Goal: Find specific page/section: Find specific page/section

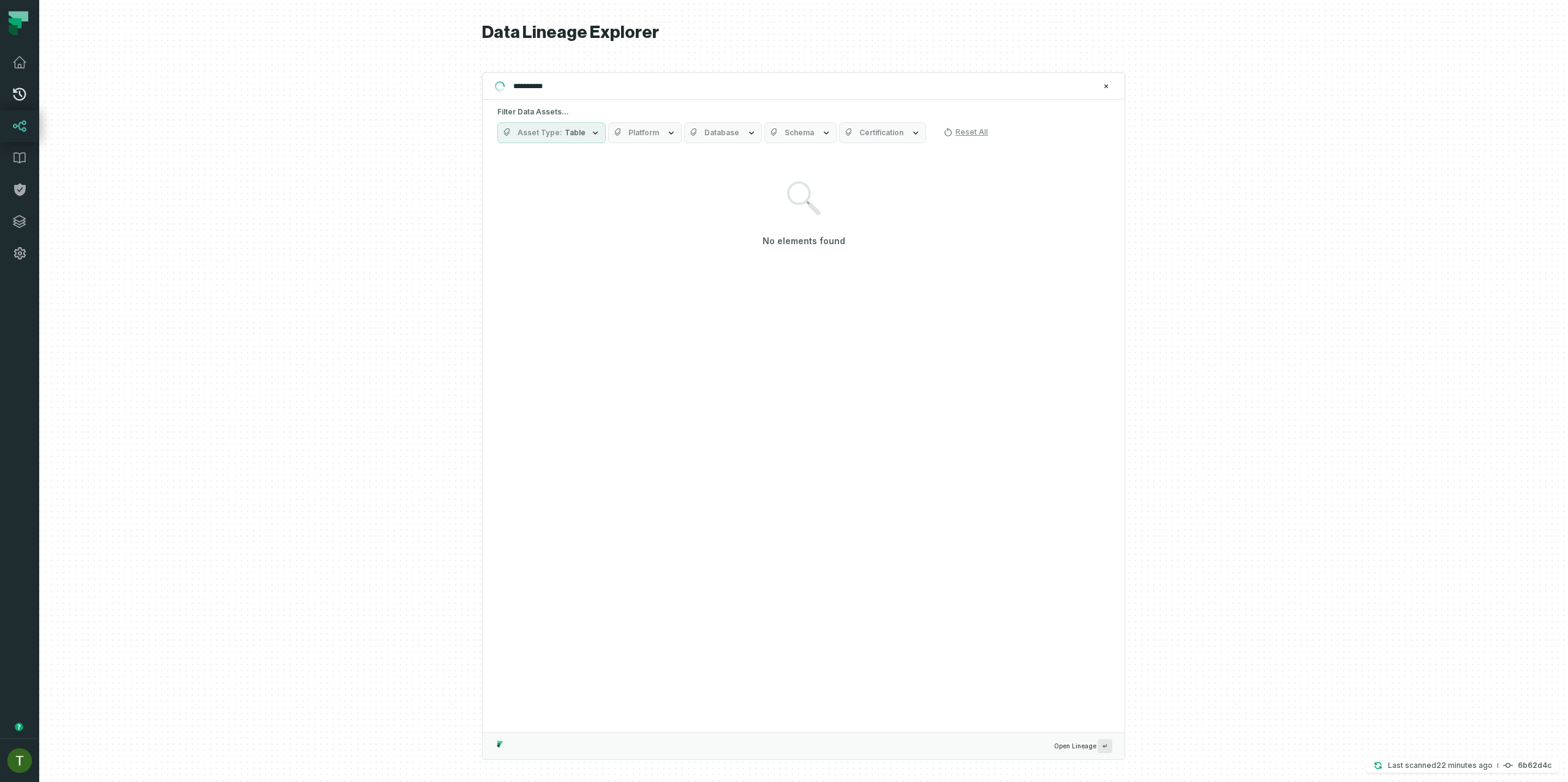
click at [18, 97] on icon at bounding box center [20, 94] width 15 height 15
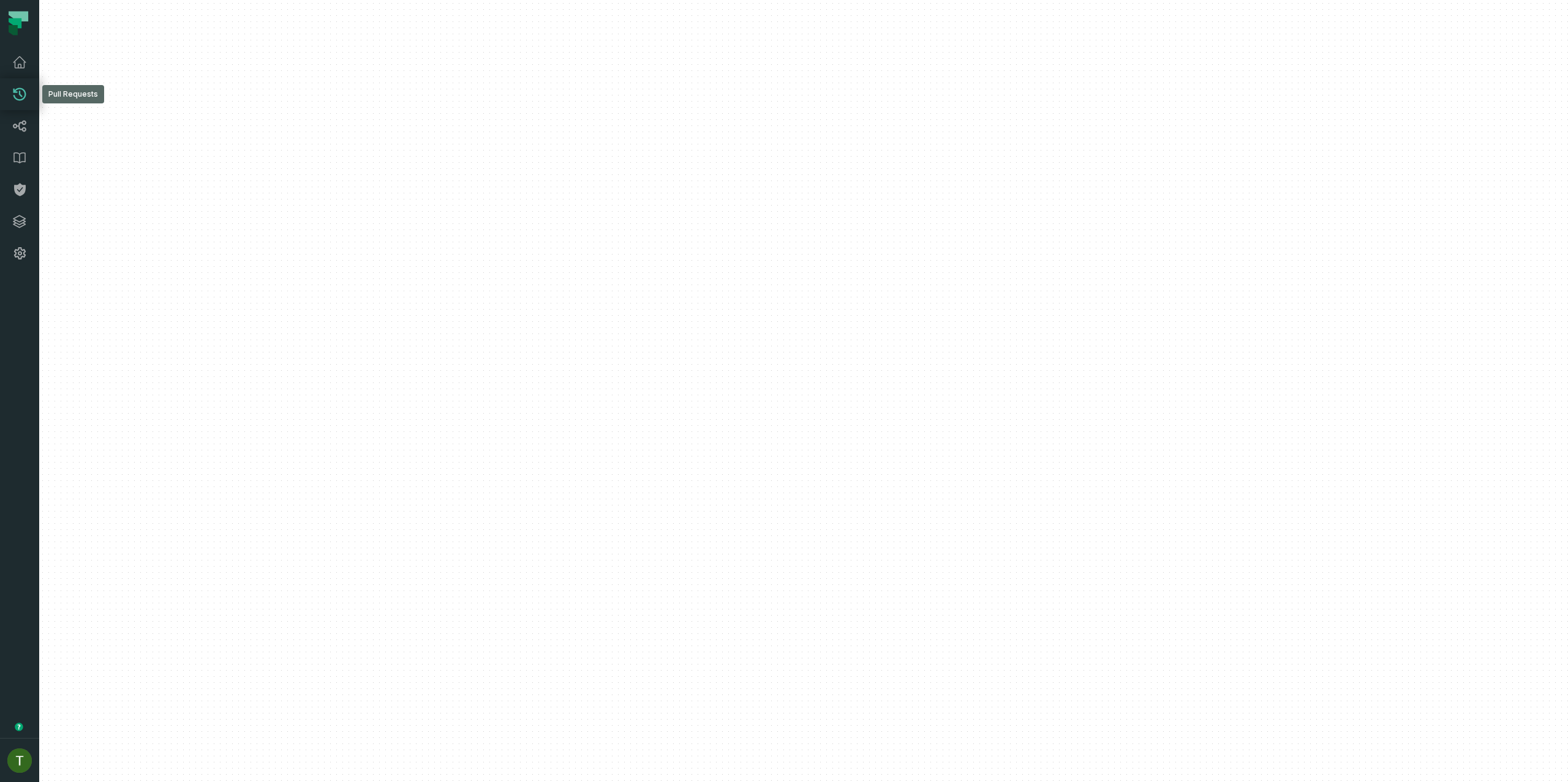
click at [15, 96] on icon at bounding box center [20, 94] width 15 height 15
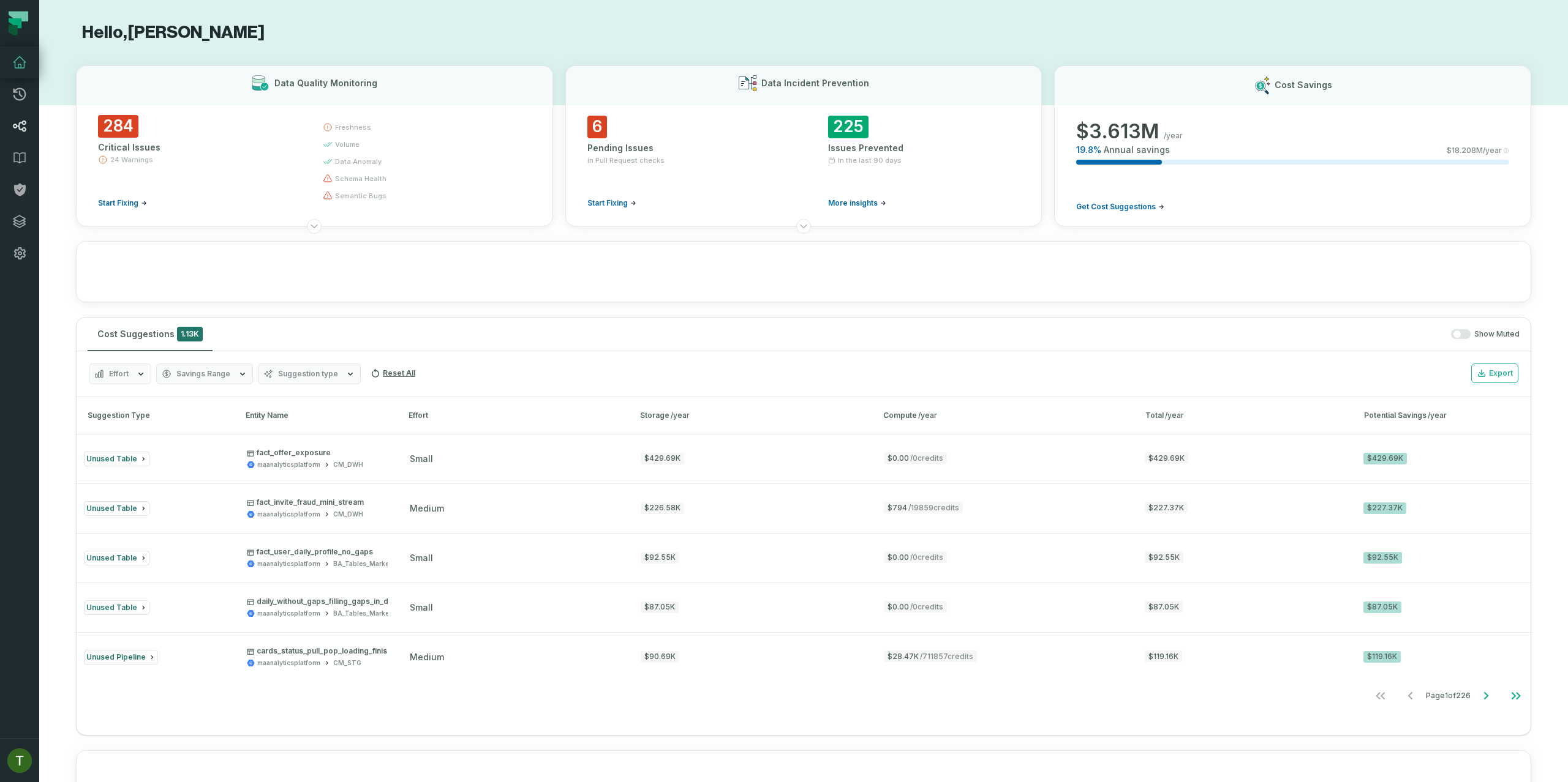
click at [8, 124] on link "Lineage" at bounding box center [19, 126] width 39 height 32
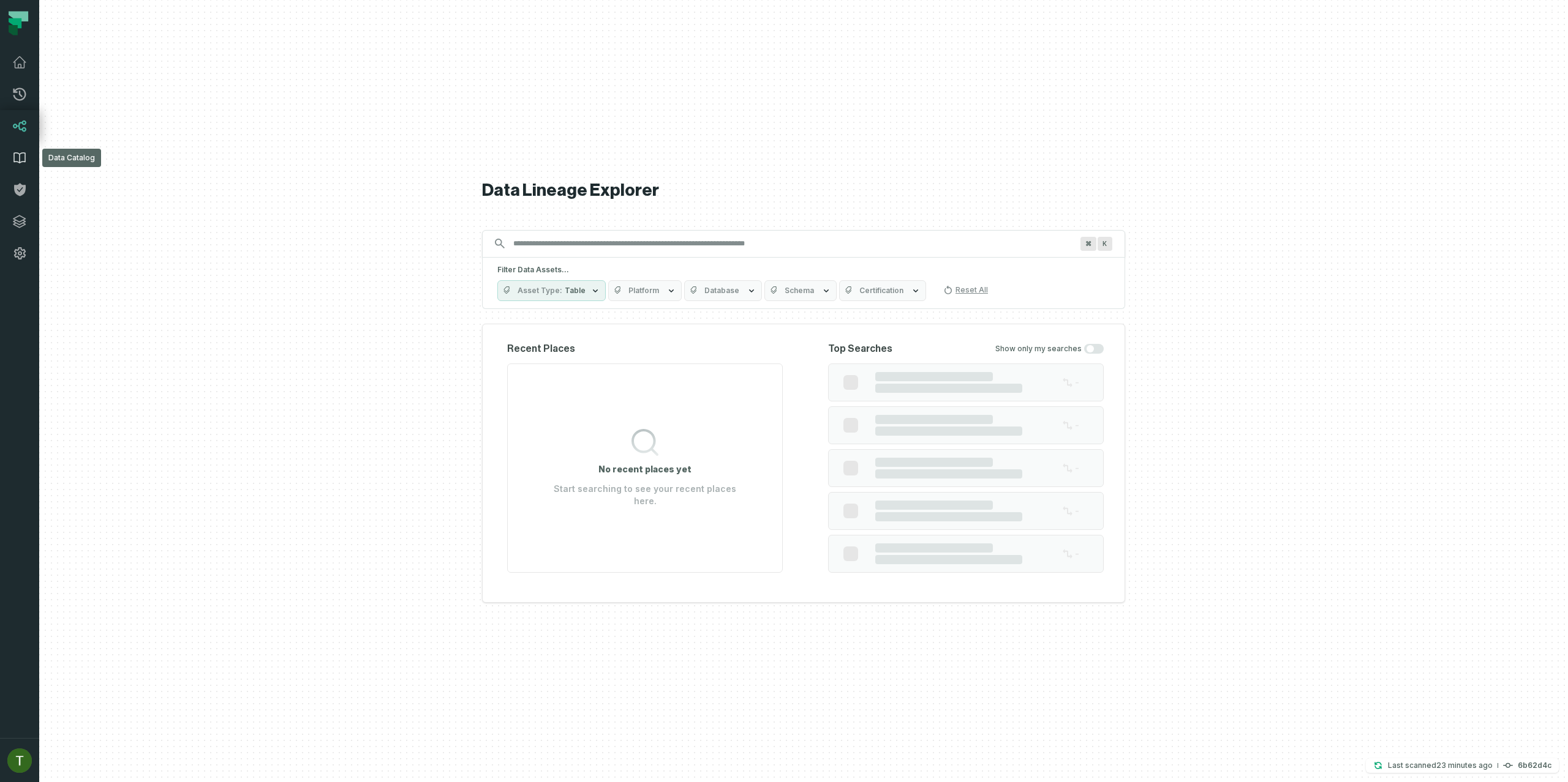
click at [22, 153] on icon at bounding box center [20, 158] width 15 height 15
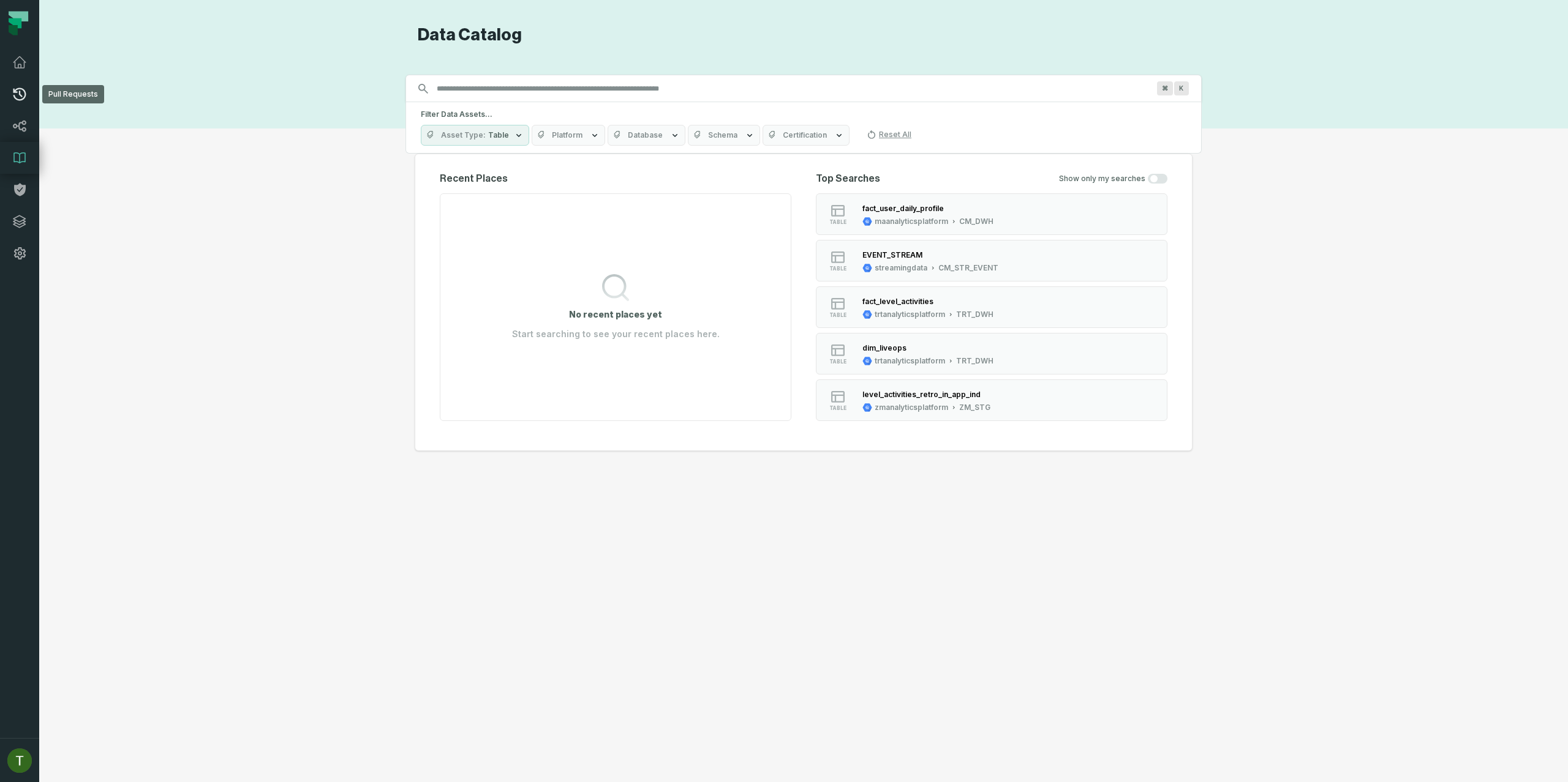
click at [34, 91] on link "Pull Requests" at bounding box center [19, 94] width 39 height 32
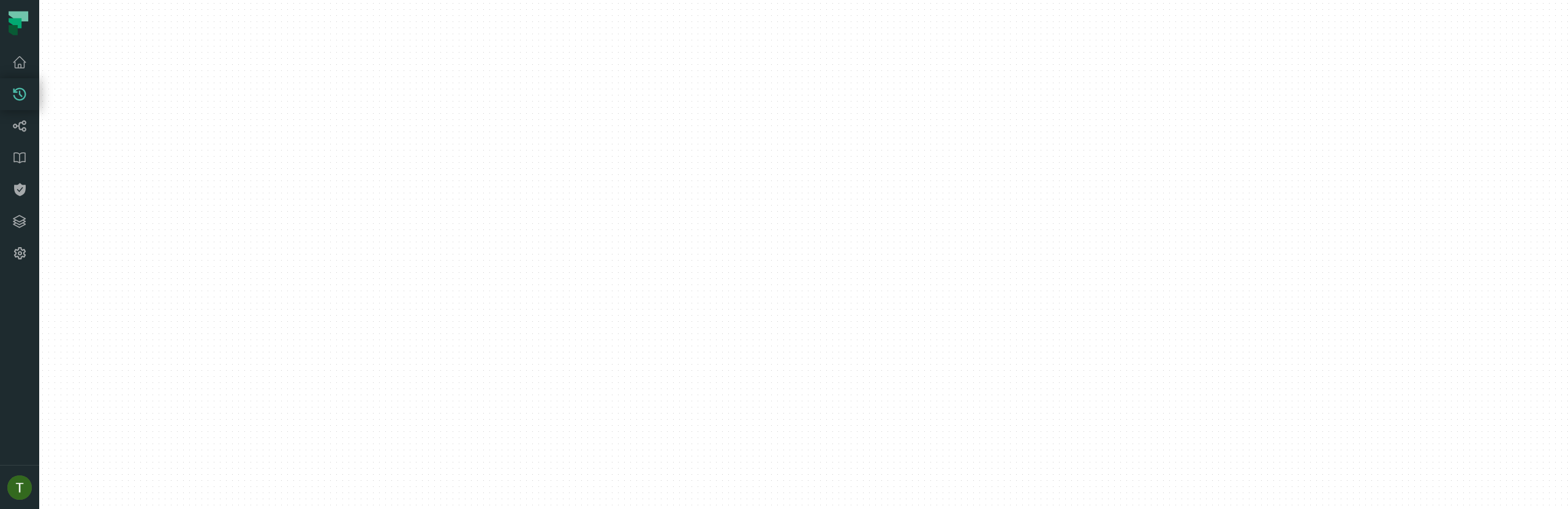
click at [337, 171] on div at bounding box center [803, 254] width 1529 height 509
click at [284, 385] on div at bounding box center [803, 254] width 1529 height 509
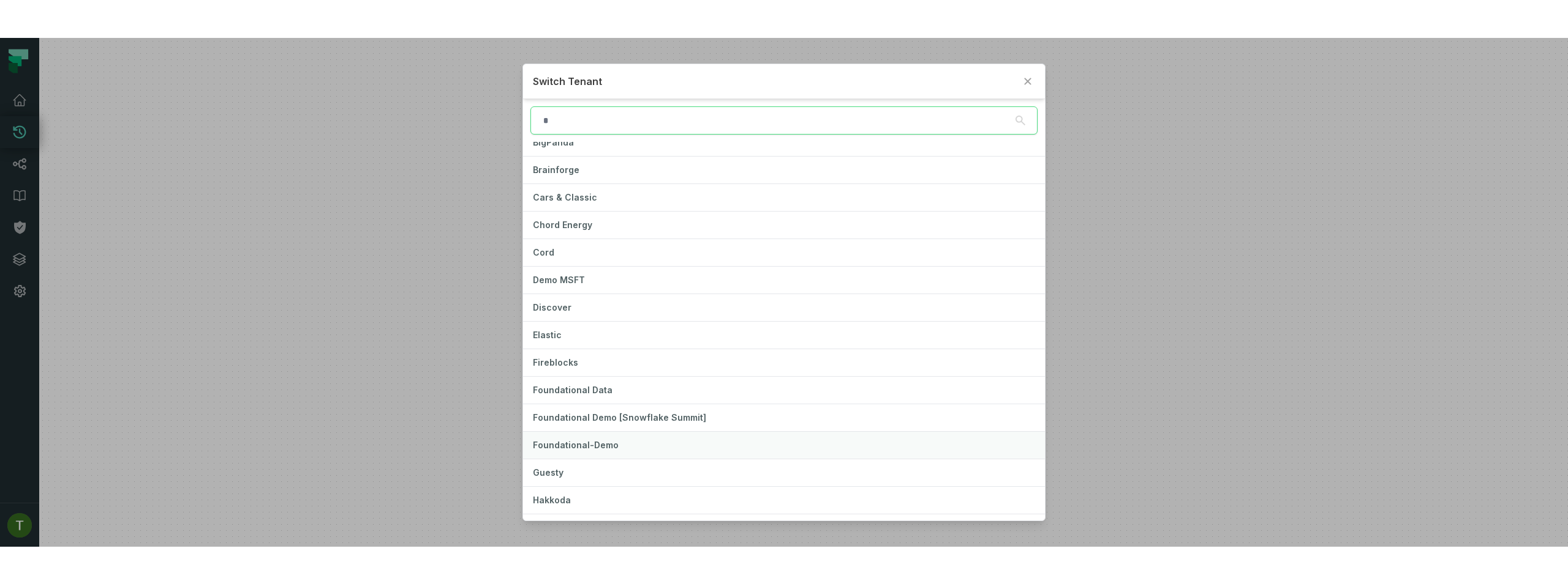
scroll to position [294, 0]
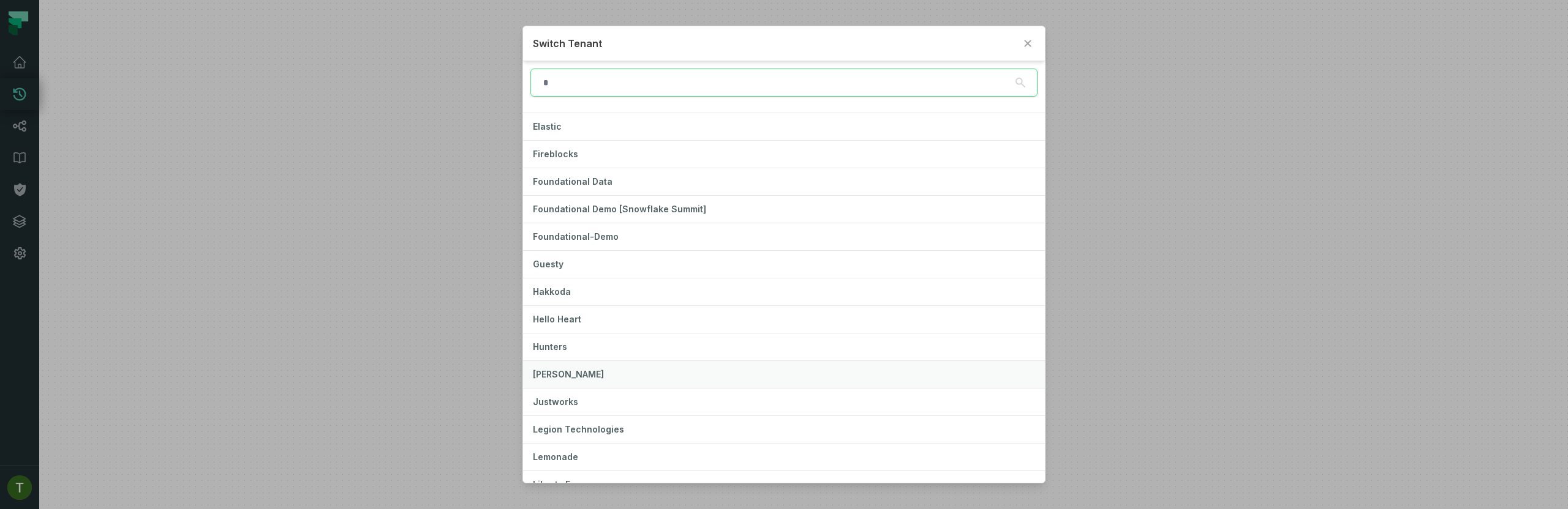
click at [600, 371] on button "JUUL" at bounding box center [783, 375] width 521 height 27
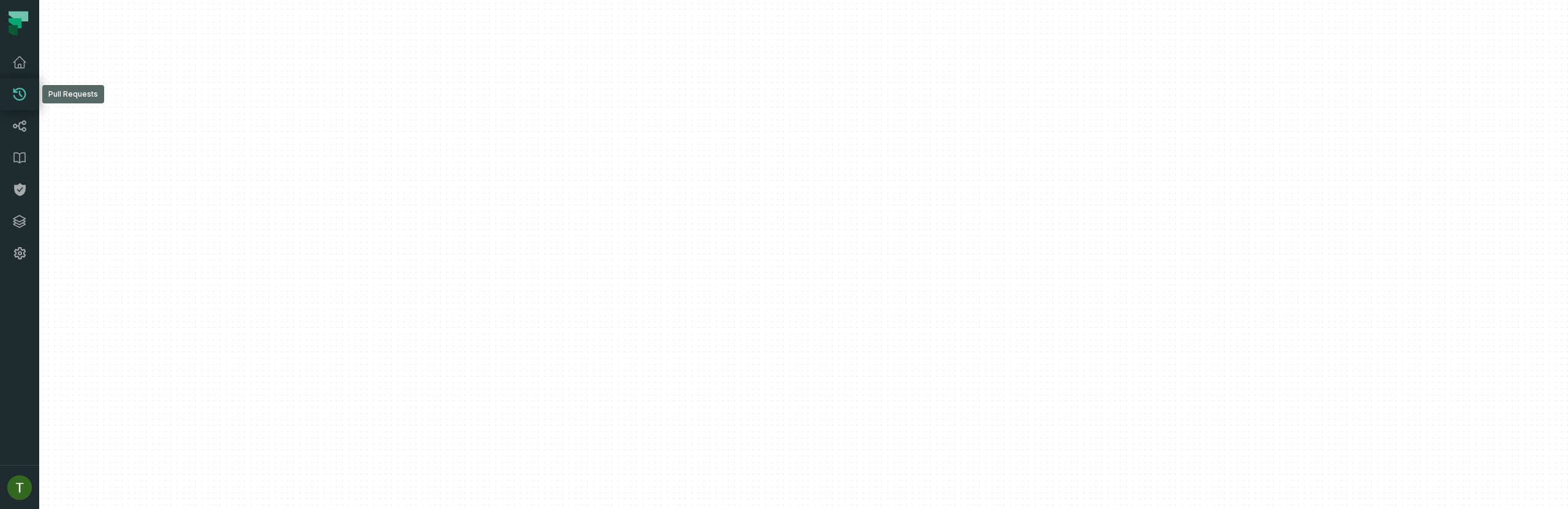
click at [22, 83] on link "Pull Requests" at bounding box center [19, 94] width 39 height 32
click at [19, 49] on link "Dashboard" at bounding box center [19, 63] width 39 height 32
click at [20, 59] on icon at bounding box center [20, 63] width 15 height 15
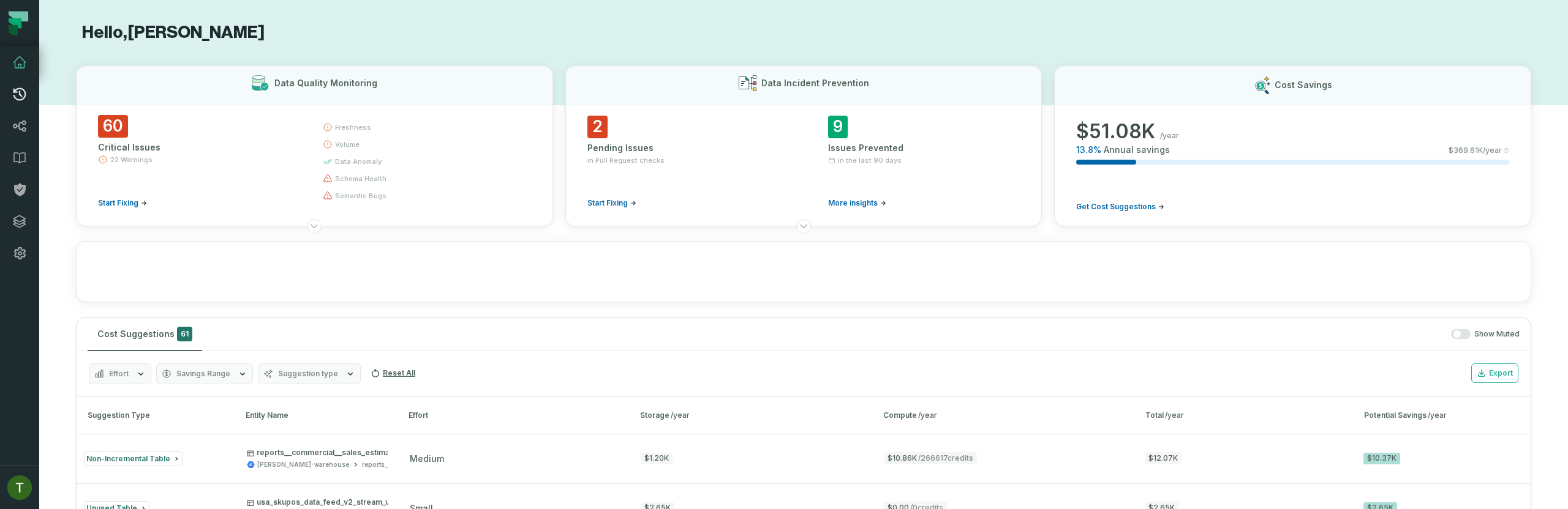
click at [15, 93] on icon at bounding box center [20, 94] width 15 height 15
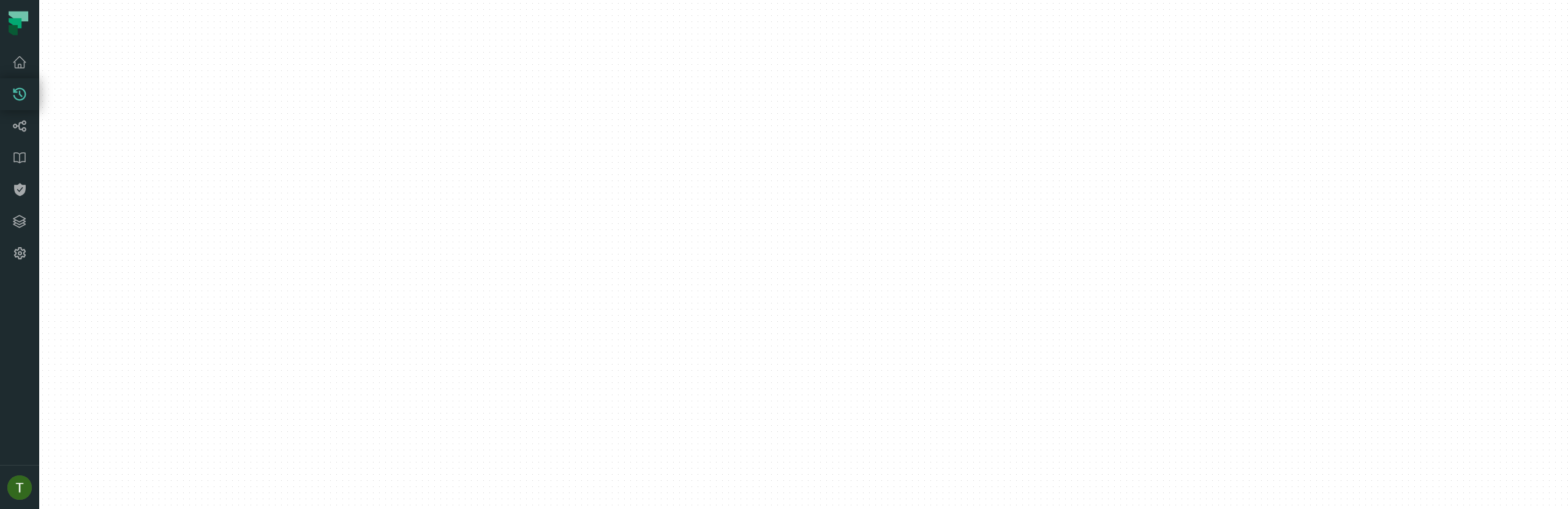
click at [407, 155] on div at bounding box center [803, 254] width 1529 height 509
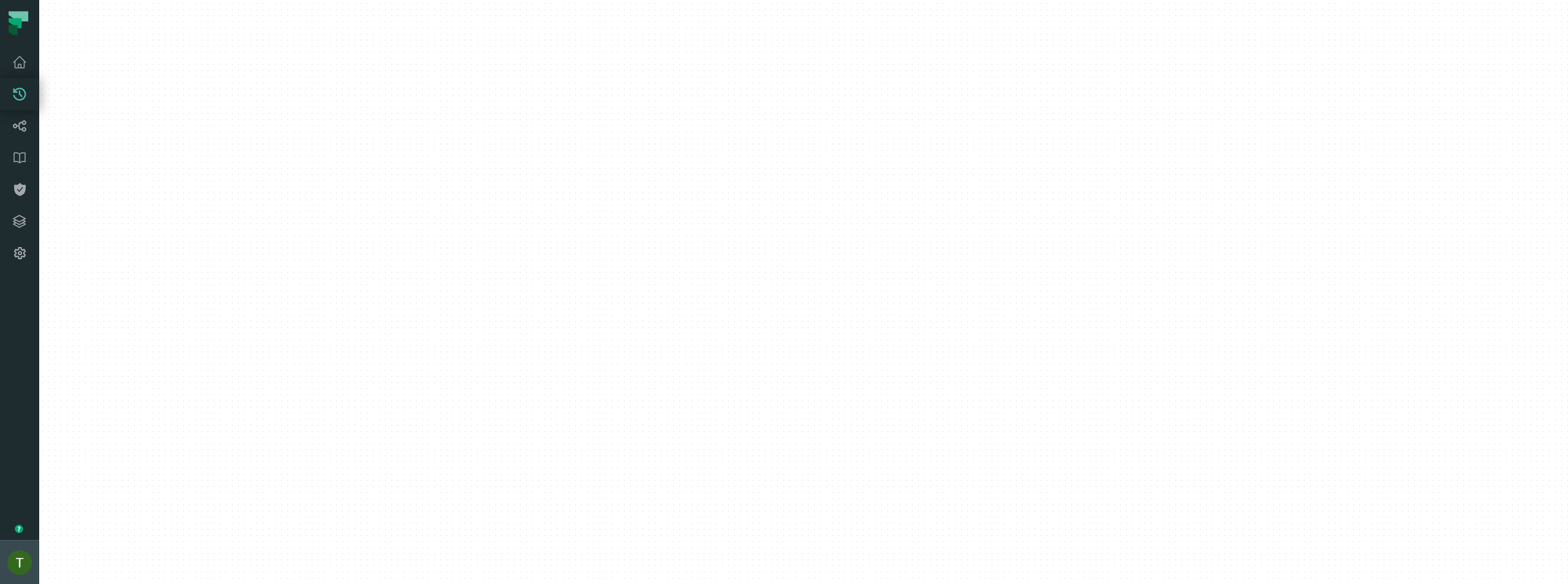
click at [25, 508] on img "button" at bounding box center [19, 562] width 24 height 24
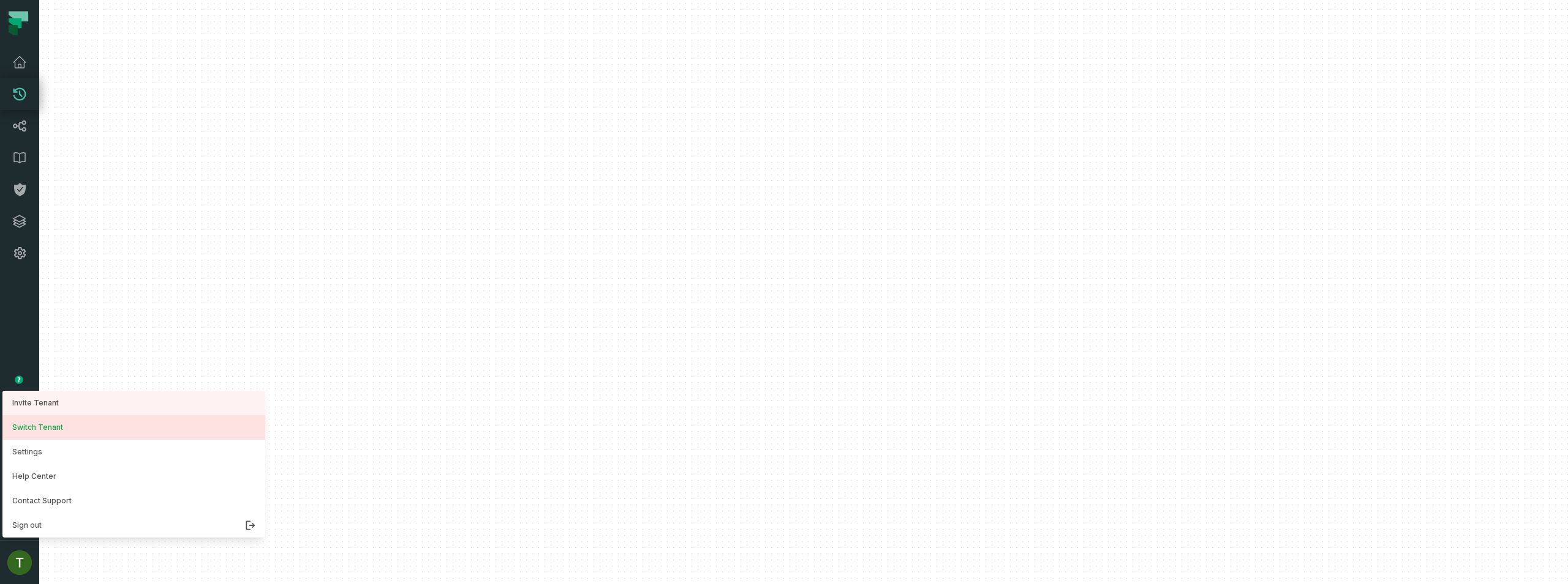
click at [68, 434] on button "Switch Tenant" at bounding box center [134, 427] width 263 height 24
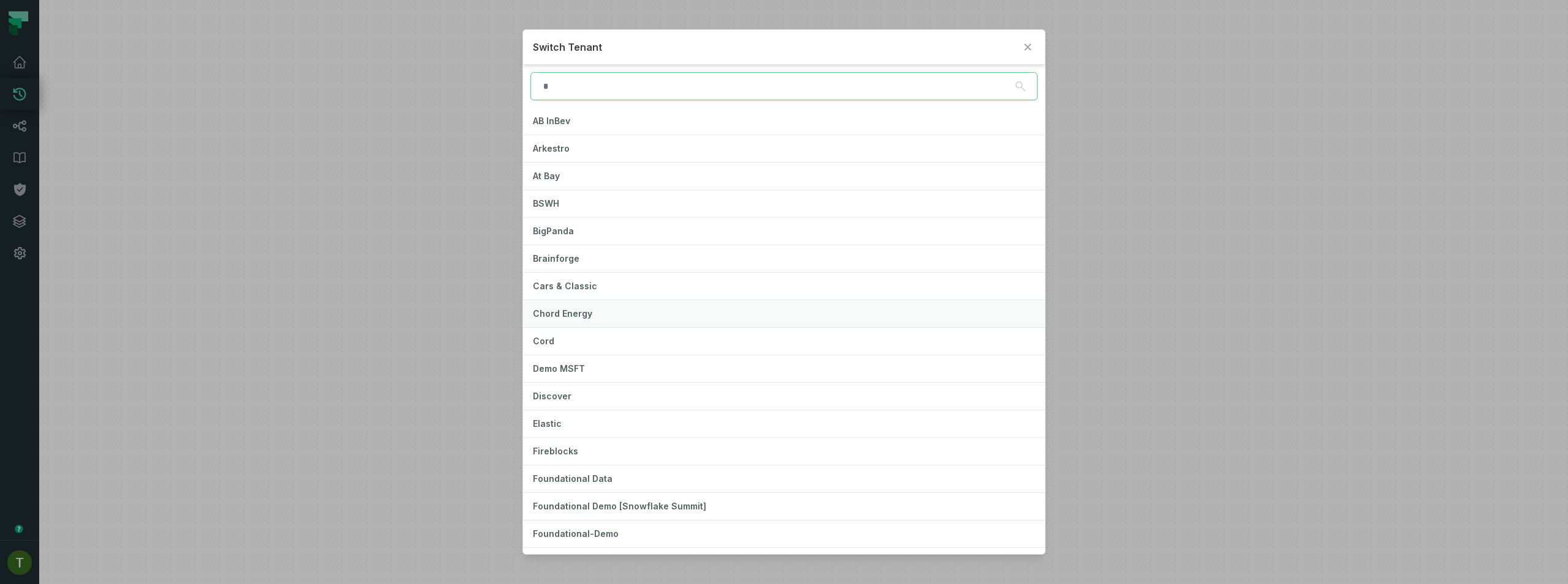
scroll to position [294, 0]
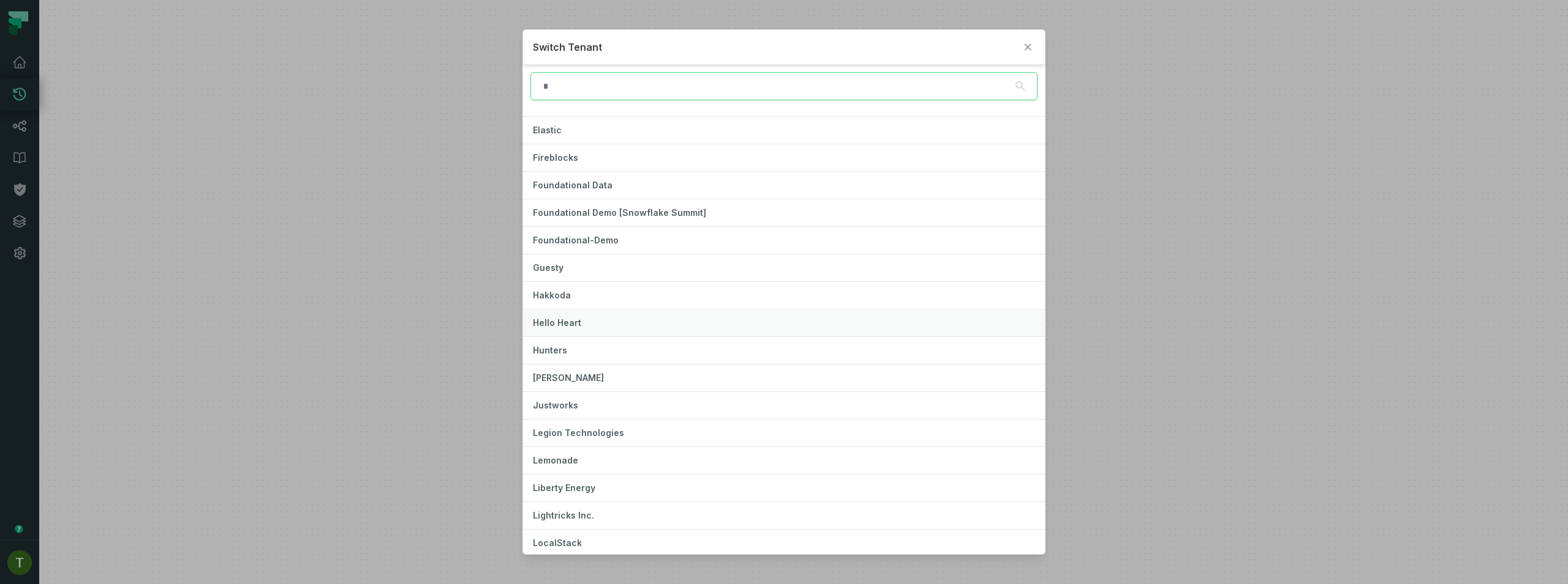
click at [564, 329] on button "Hello Heart" at bounding box center [783, 323] width 521 height 27
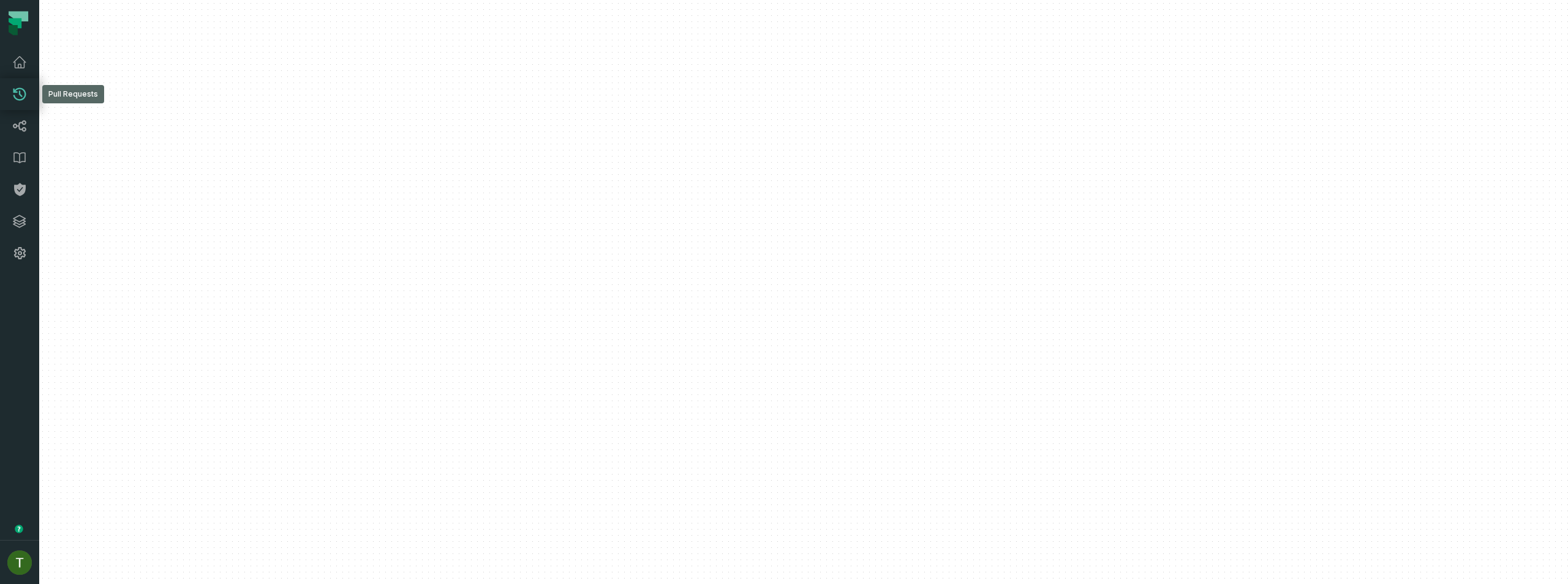
click at [24, 100] on icon at bounding box center [20, 94] width 15 height 15
click at [527, 293] on div at bounding box center [803, 292] width 1529 height 584
click at [23, 120] on icon at bounding box center [20, 126] width 15 height 15
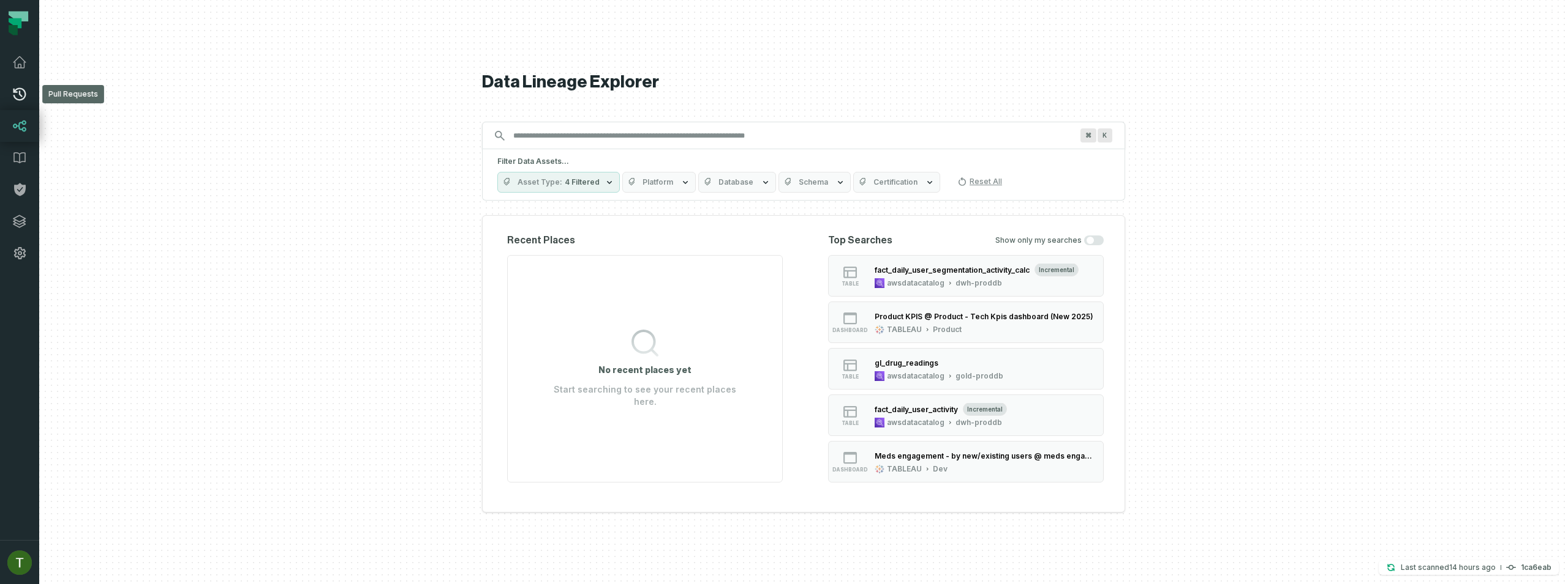
click at [15, 94] on icon at bounding box center [20, 94] width 15 height 15
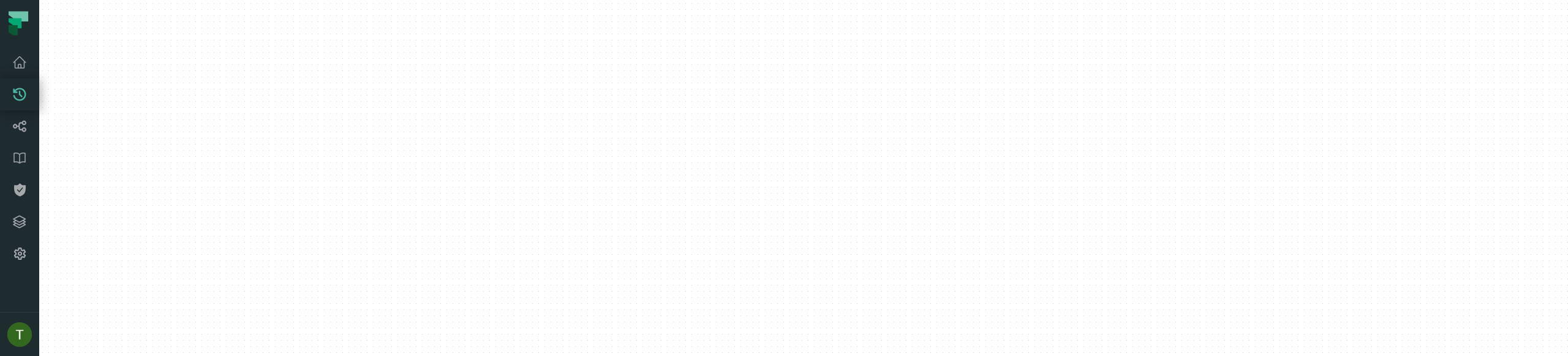
click at [271, 31] on div at bounding box center [803, 178] width 1529 height 356
click at [21, 95] on icon at bounding box center [19, 94] width 13 height 13
click at [1495, 38] on div at bounding box center [803, 178] width 1529 height 356
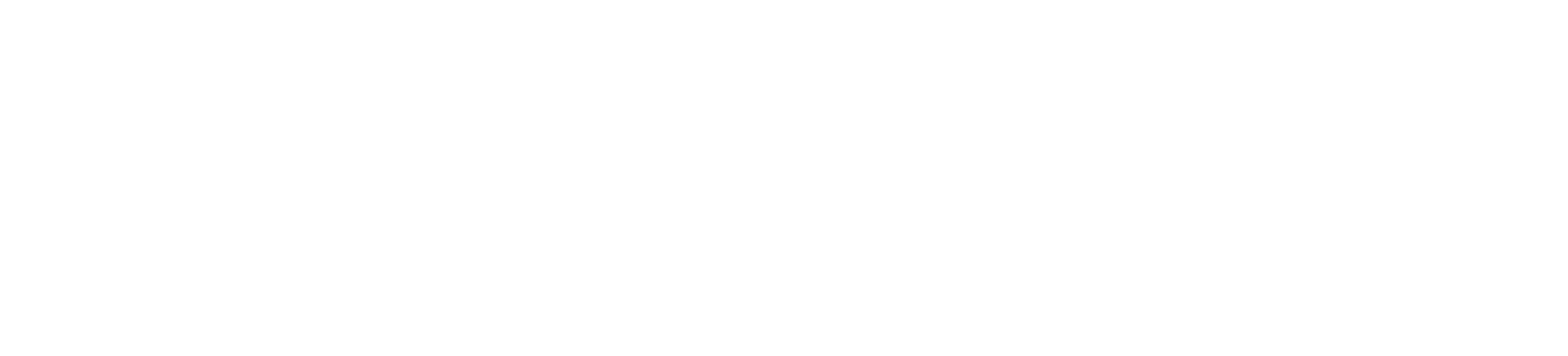
click at [130, 0] on html at bounding box center [784, 0] width 1568 height 0
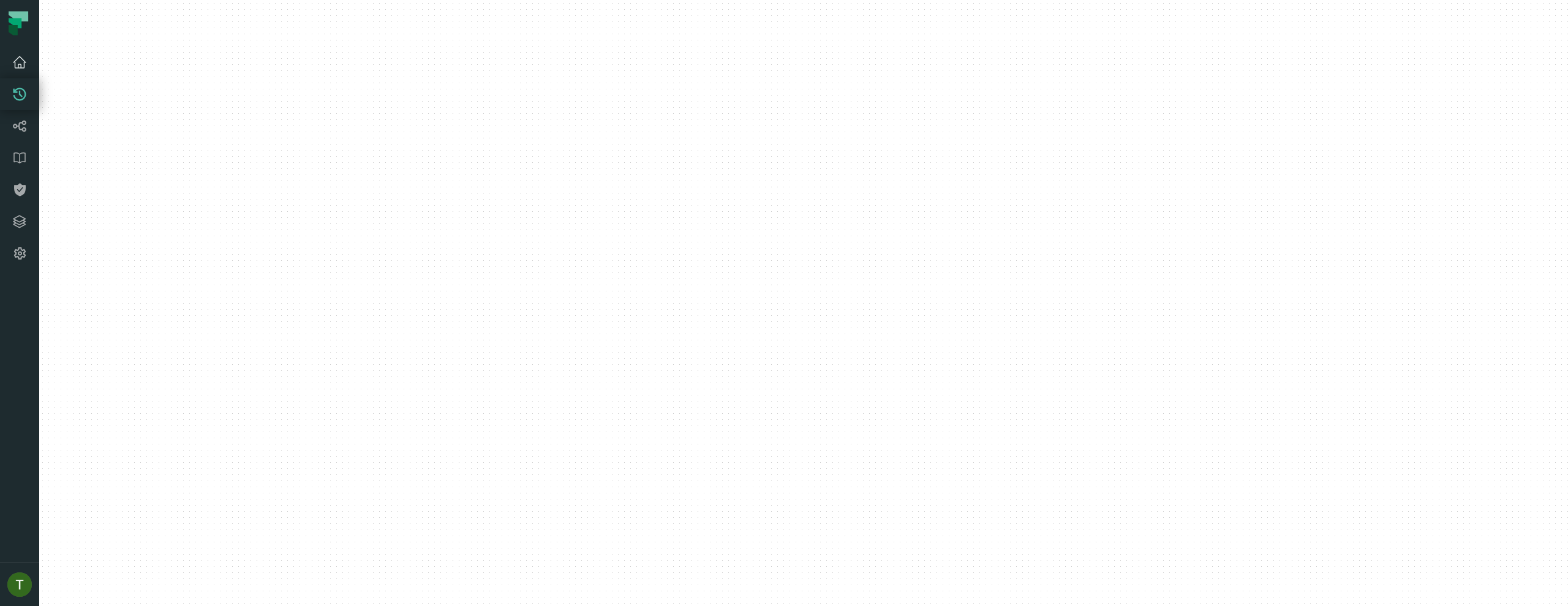
click at [21, 58] on icon at bounding box center [19, 62] width 13 height 11
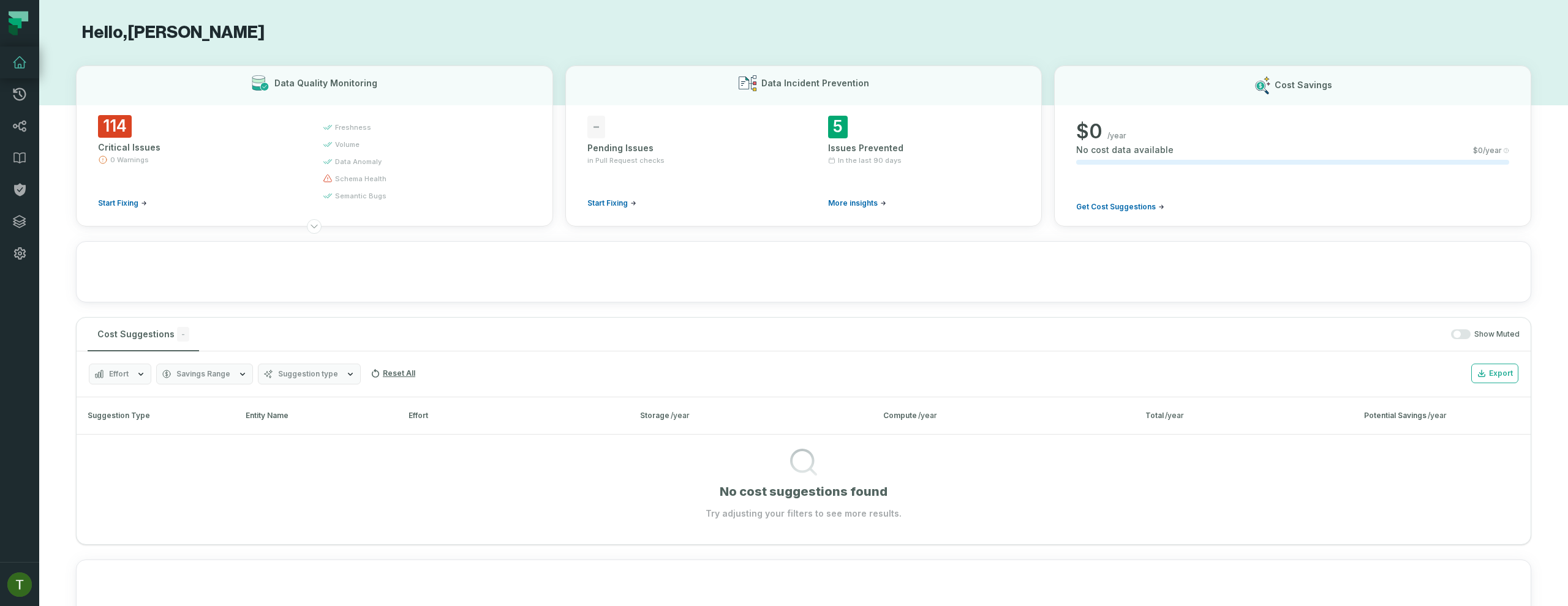
click at [18, 65] on icon at bounding box center [19, 62] width 13 height 11
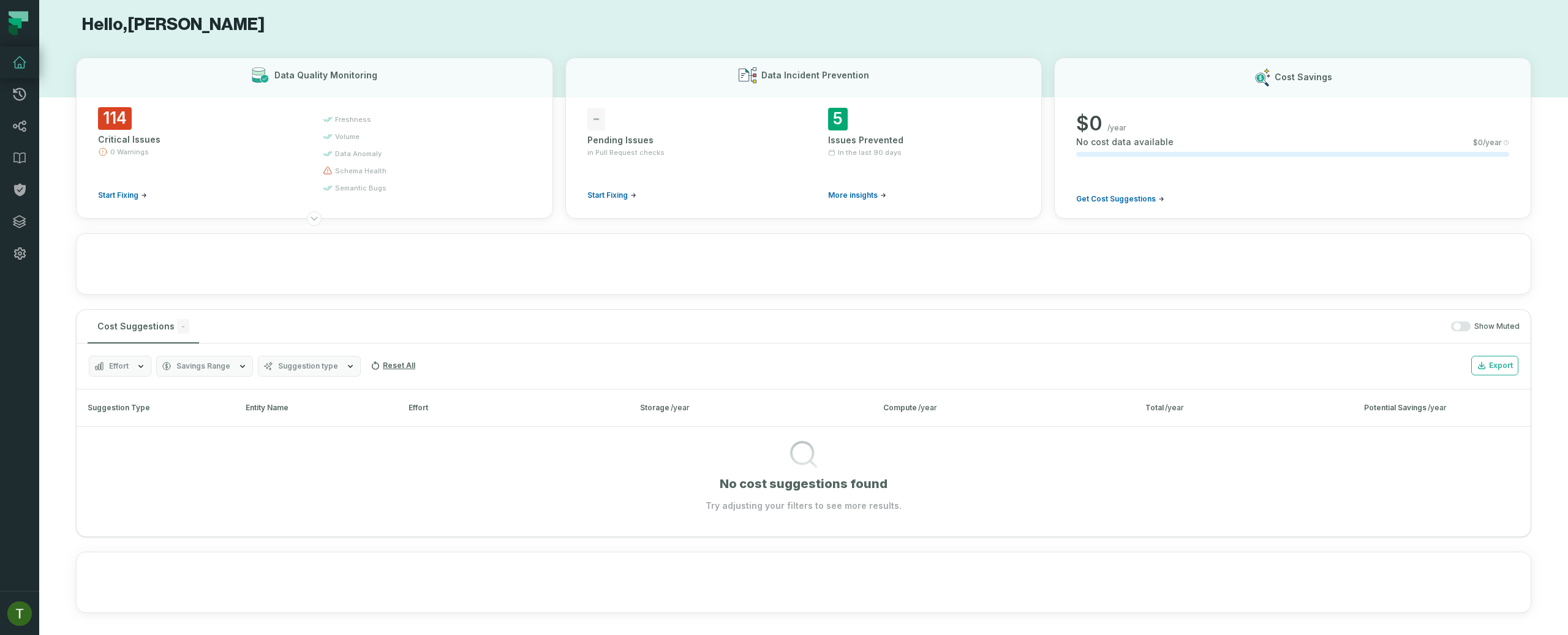
scroll to position [8, 0]
click at [22, 134] on link "Lineage" at bounding box center [19, 126] width 39 height 32
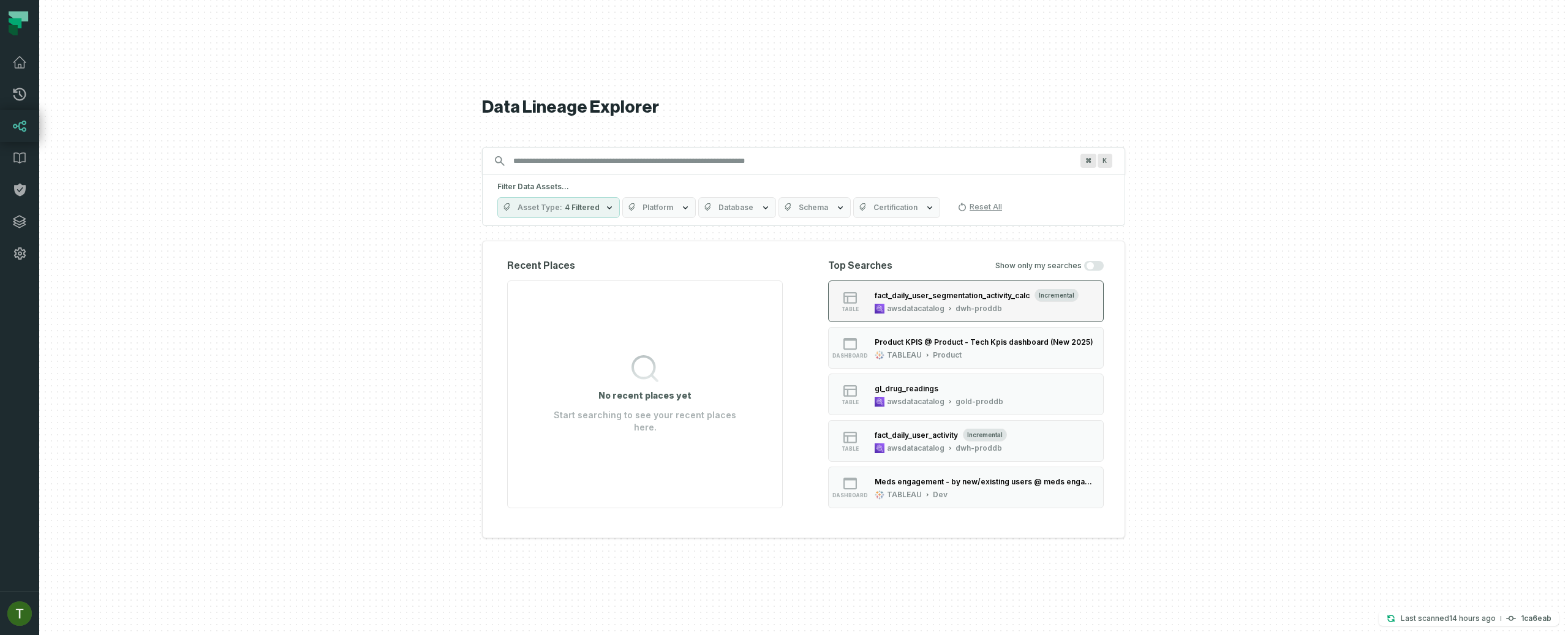
click at [884, 310] on div "awsdatacatalog dwh-proddb" at bounding box center [938, 309] width 128 height 10
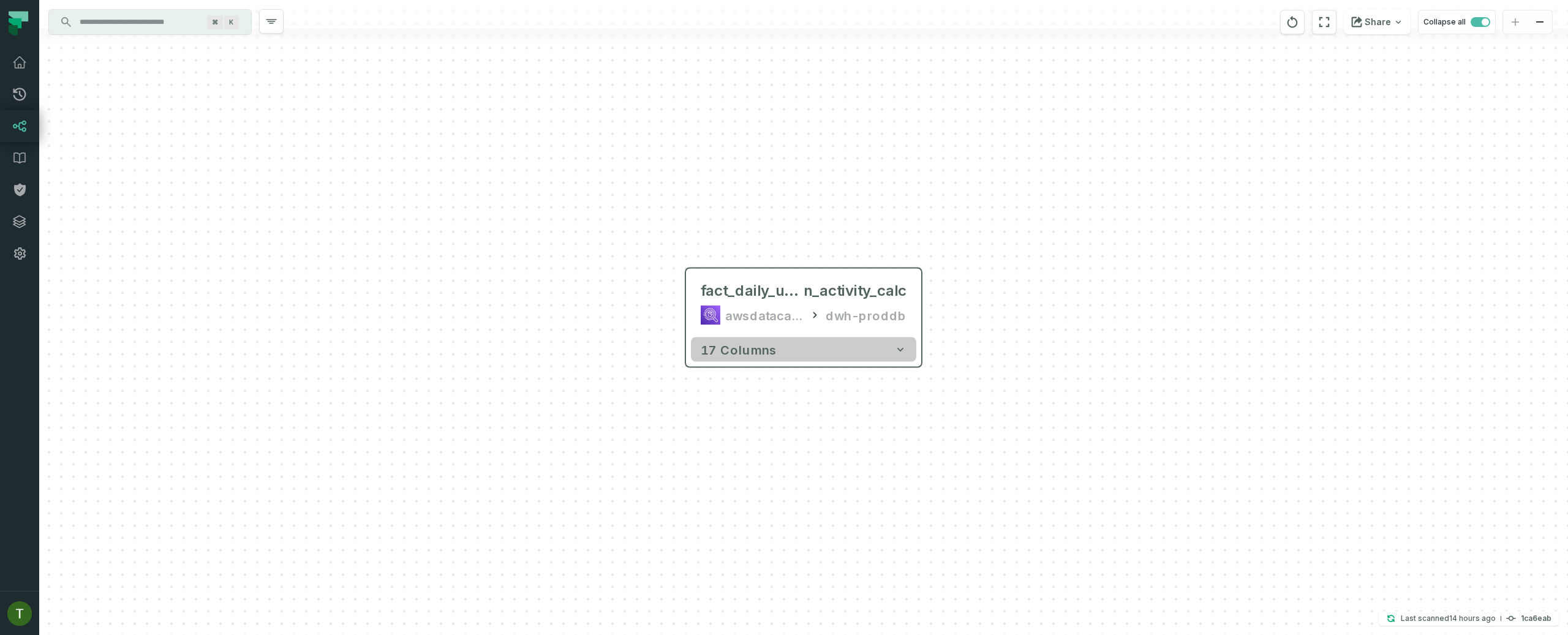
click at [812, 352] on button "17 columns" at bounding box center [803, 349] width 225 height 24
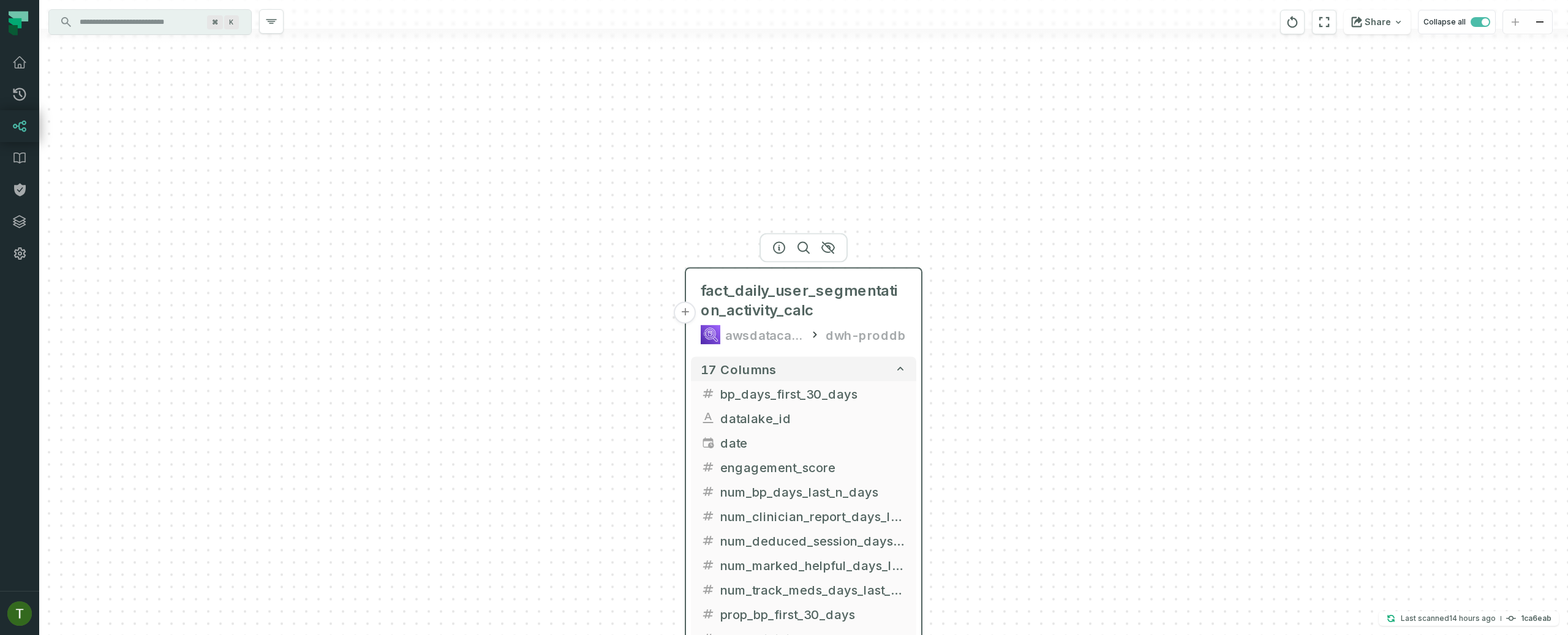
click at [687, 308] on button "+" at bounding box center [685, 313] width 22 height 22
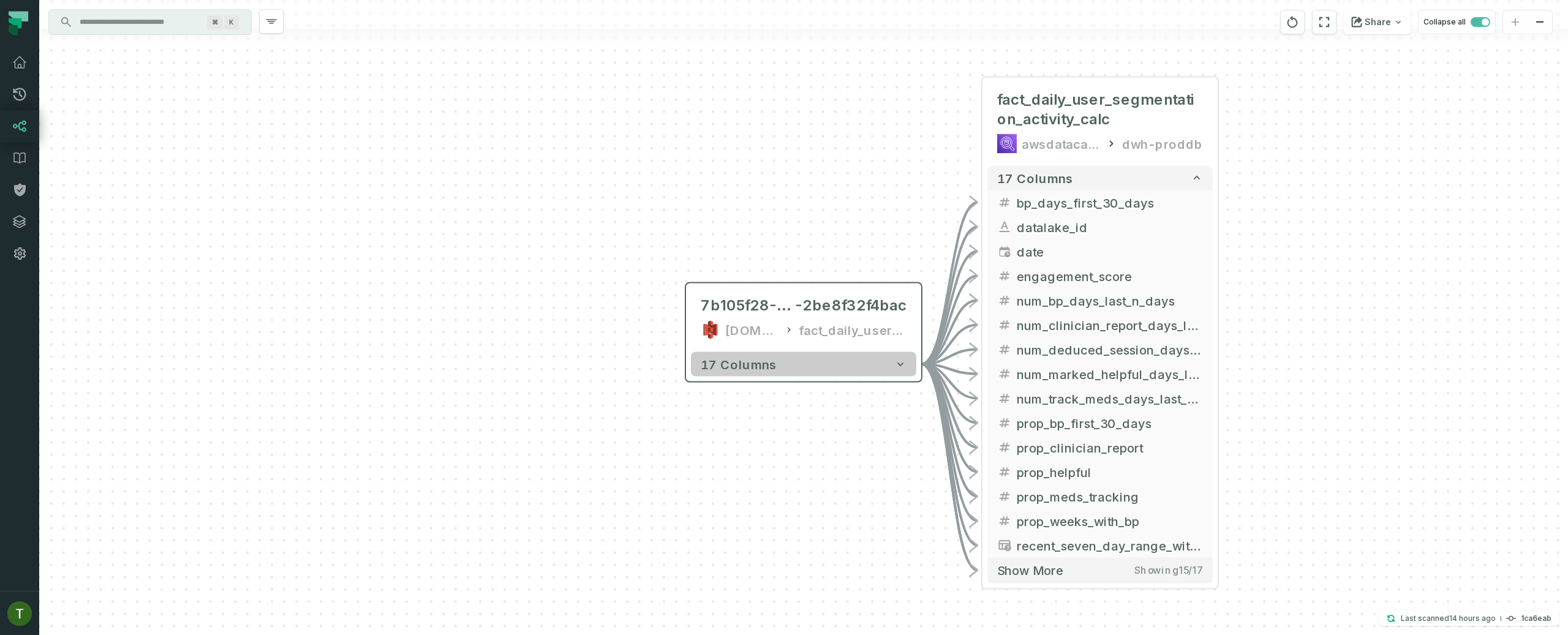
click at [770, 355] on span "17 columns" at bounding box center [738, 365] width 76 height 15
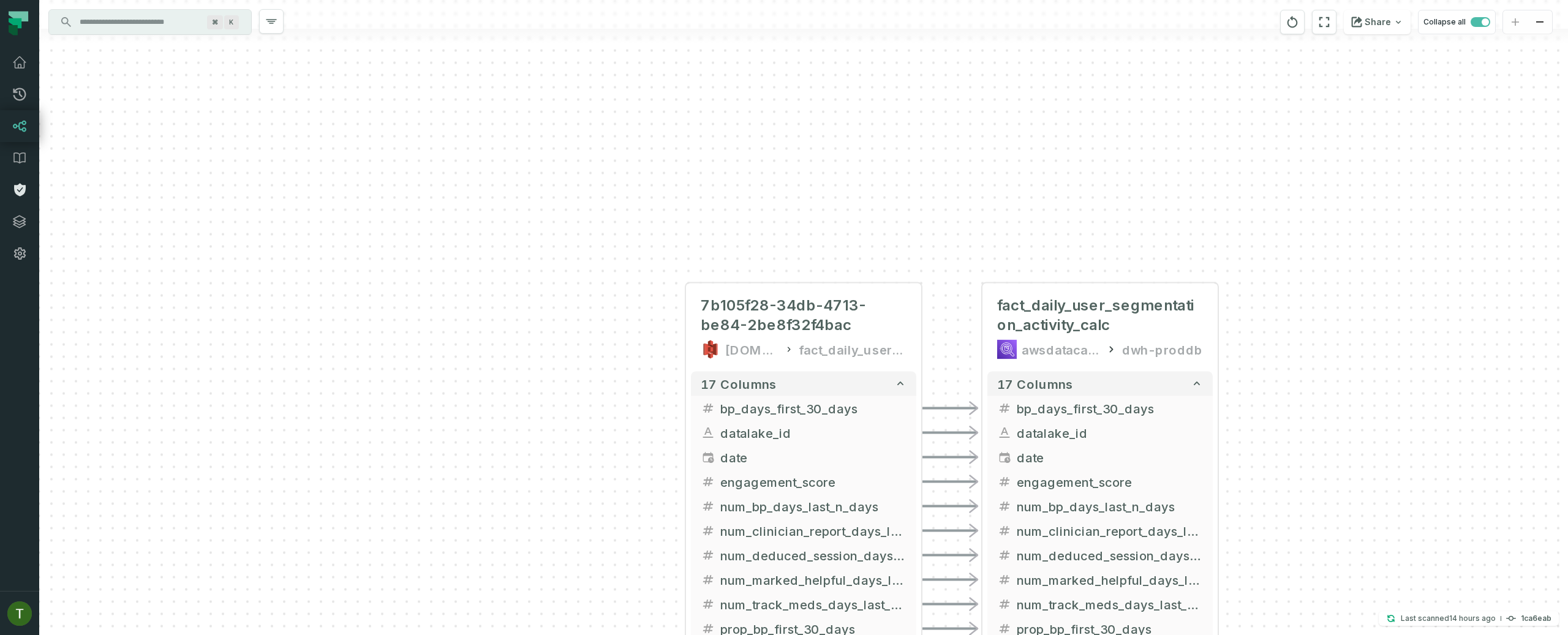
click at [20, 194] on icon at bounding box center [20, 189] width 12 height 13
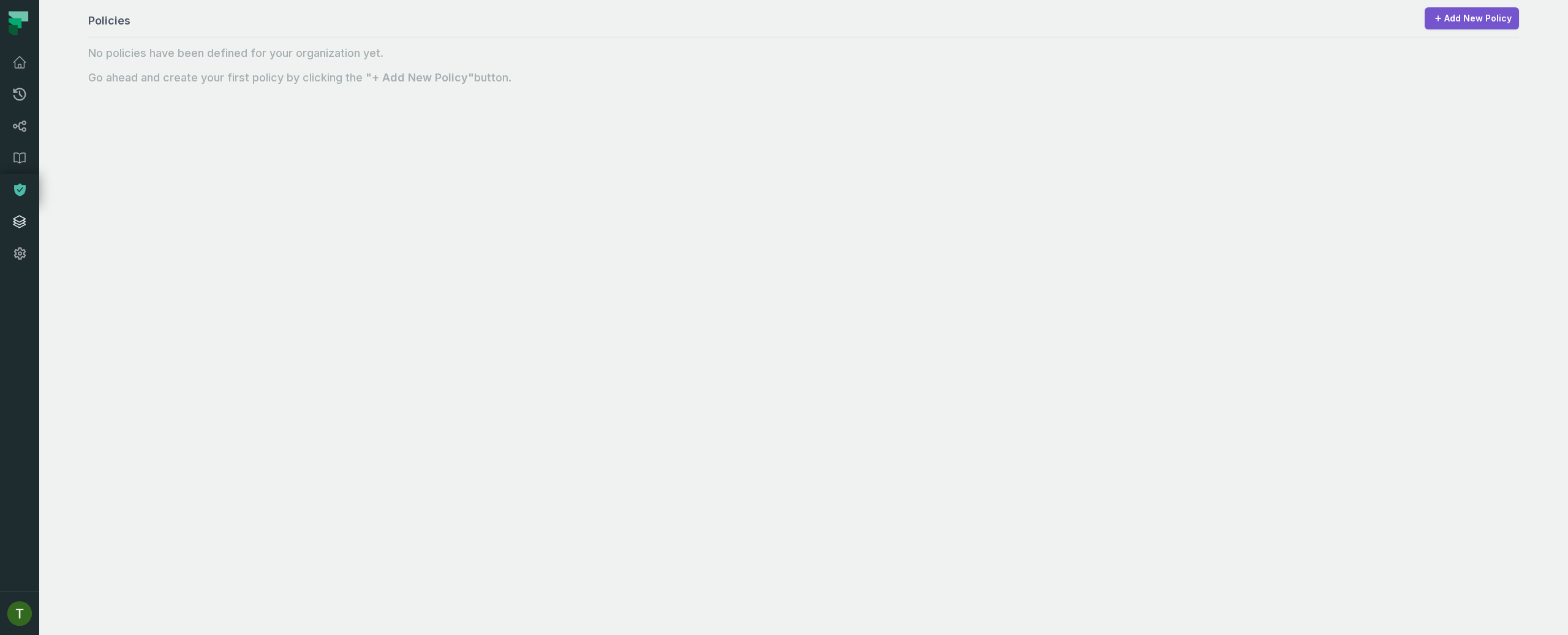
click at [19, 213] on link "Integrations" at bounding box center [19, 221] width 39 height 32
